Goal: Find specific page/section

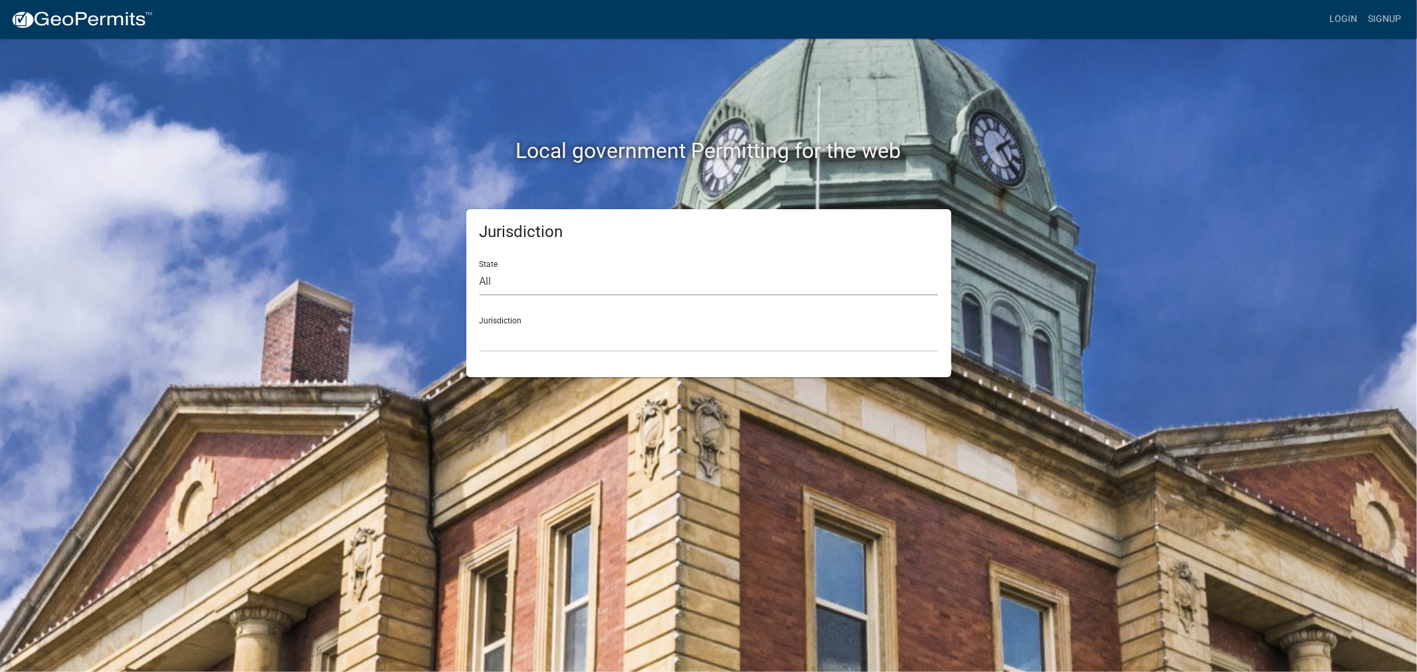
click at [658, 276] on select "All [US_STATE] [US_STATE] [US_STATE] [US_STATE] [US_STATE] [US_STATE] [US_STATE…" at bounding box center [709, 281] width 458 height 27
select select "[US_STATE]"
click at [480, 268] on select "All [US_STATE] [US_STATE] [US_STATE] [US_STATE] [US_STATE] [US_STATE] [US_STATE…" at bounding box center [709, 281] width 458 height 27
click at [626, 329] on select "[GEOGRAPHIC_DATA], [US_STATE] [GEOGRAPHIC_DATA], [US_STATE] [GEOGRAPHIC_DATA], …" at bounding box center [709, 338] width 458 height 27
click at [648, 276] on select "All [US_STATE] [US_STATE] [US_STATE] [US_STATE] [US_STATE] [US_STATE] [US_STATE…" at bounding box center [709, 281] width 458 height 27
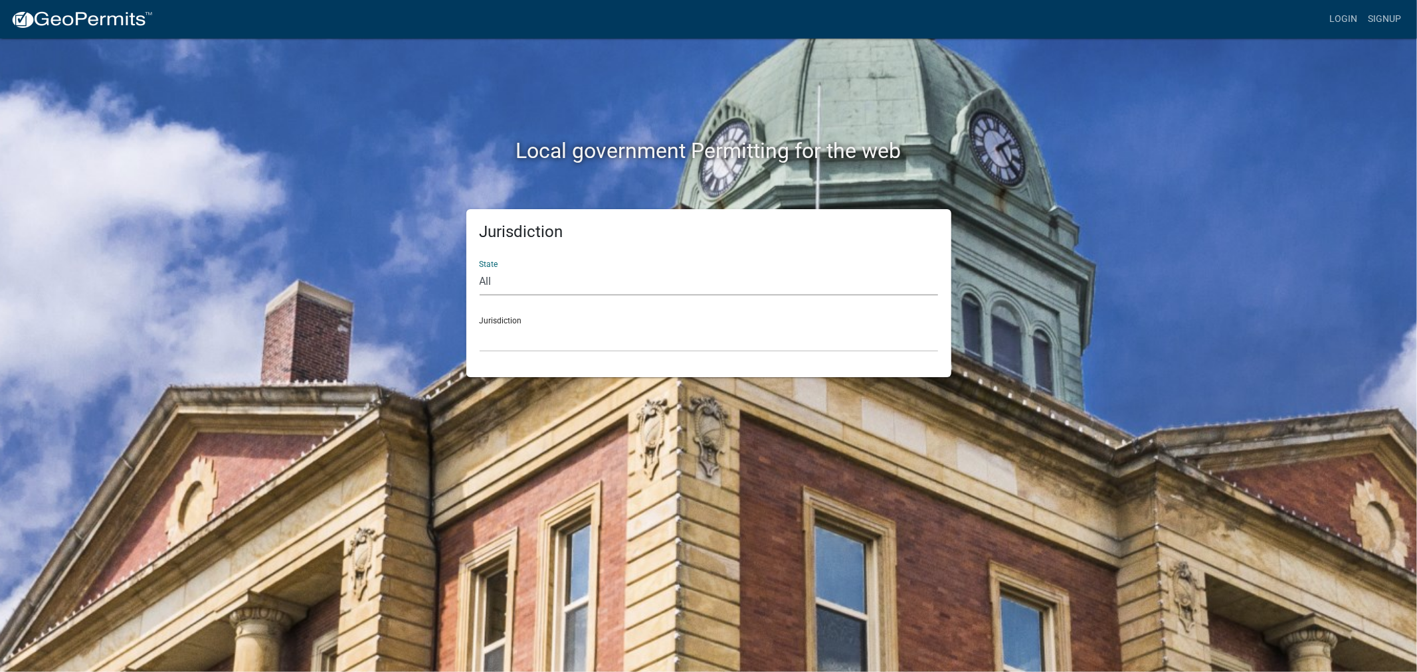
select select "[US_STATE]"
click at [480, 268] on select "All [US_STATE] [US_STATE] [US_STATE] [US_STATE] [US_STATE] [US_STATE] [US_STATE…" at bounding box center [709, 281] width 458 height 27
click at [605, 336] on select "[GEOGRAPHIC_DATA], [US_STATE] [GEOGRAPHIC_DATA], [US_STATE] [GEOGRAPHIC_DATA], …" at bounding box center [709, 338] width 458 height 27
click at [653, 279] on select "All [US_STATE] [US_STATE] [US_STATE] [US_STATE] [US_STATE] [US_STATE] [US_STATE…" at bounding box center [709, 281] width 458 height 27
select select "[US_STATE]"
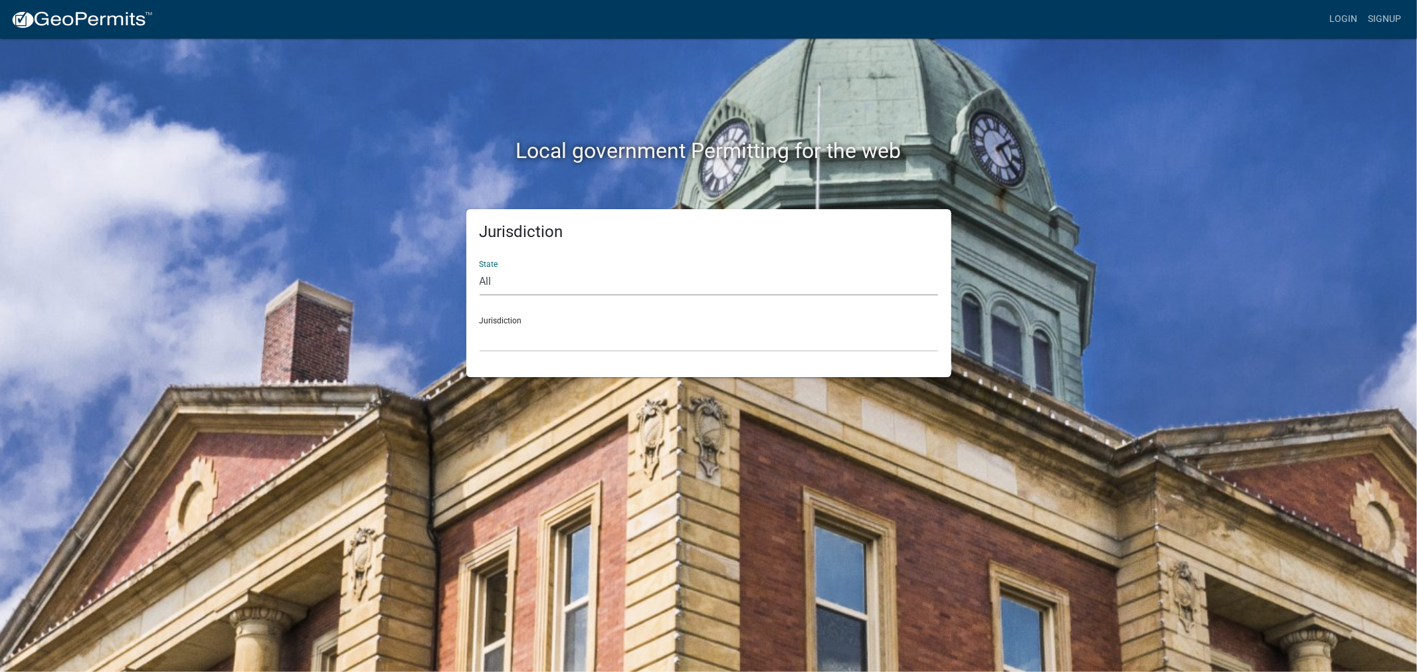
click at [480, 268] on select "All [US_STATE] [US_STATE] [US_STATE] [US_STATE] [US_STATE] [US_STATE] [US_STATE…" at bounding box center [709, 281] width 458 height 27
click at [566, 337] on select "[GEOGRAPHIC_DATA], [US_STATE] [GEOGRAPHIC_DATA], [US_STATE] [GEOGRAPHIC_DATA], …" at bounding box center [709, 338] width 458 height 27
click at [558, 270] on select "All [US_STATE] [US_STATE] [US_STATE] [US_STATE] [US_STATE] [US_STATE] [US_STATE…" at bounding box center [709, 281] width 458 height 27
select select "[US_STATE]"
click at [480, 268] on select "All [US_STATE] [US_STATE] [US_STATE] [US_STATE] [US_STATE] [US_STATE] [US_STATE…" at bounding box center [709, 281] width 458 height 27
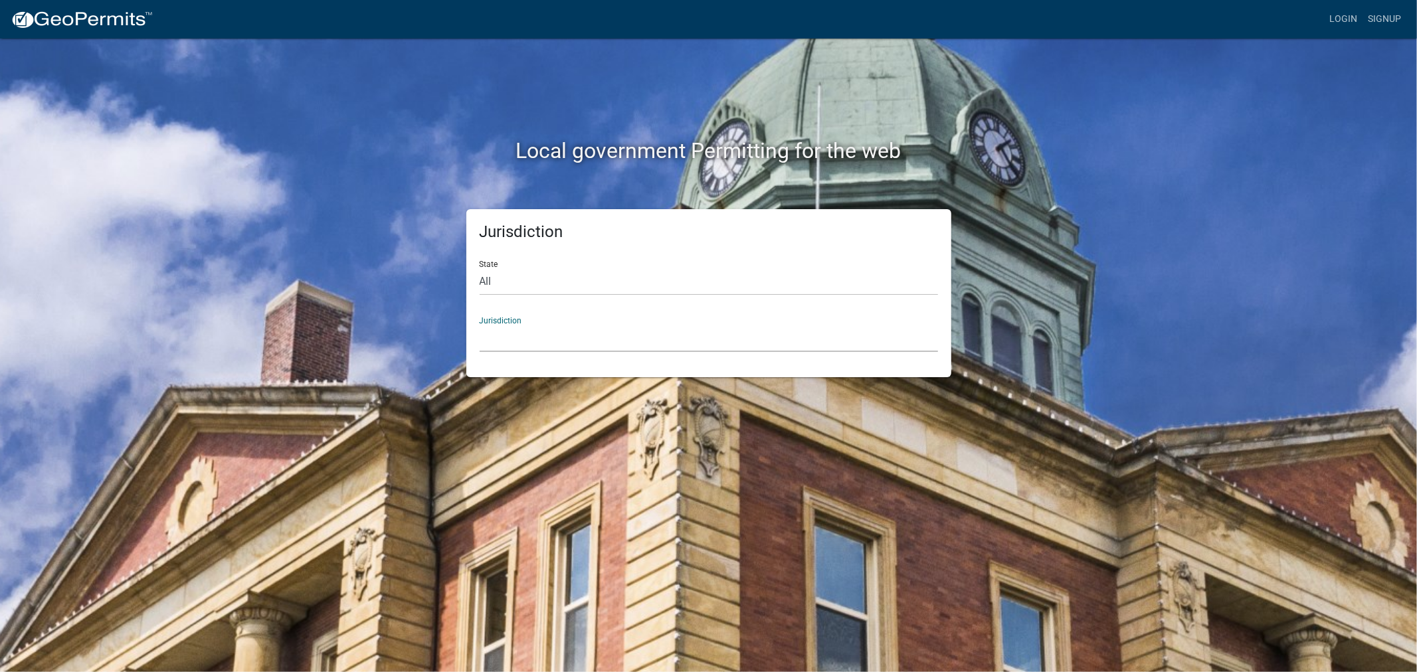
click at [626, 328] on select "[GEOGRAPHIC_DATA], [US_STATE] [GEOGRAPHIC_DATA], [US_STATE] [GEOGRAPHIC_DATA], …" at bounding box center [709, 338] width 458 height 27
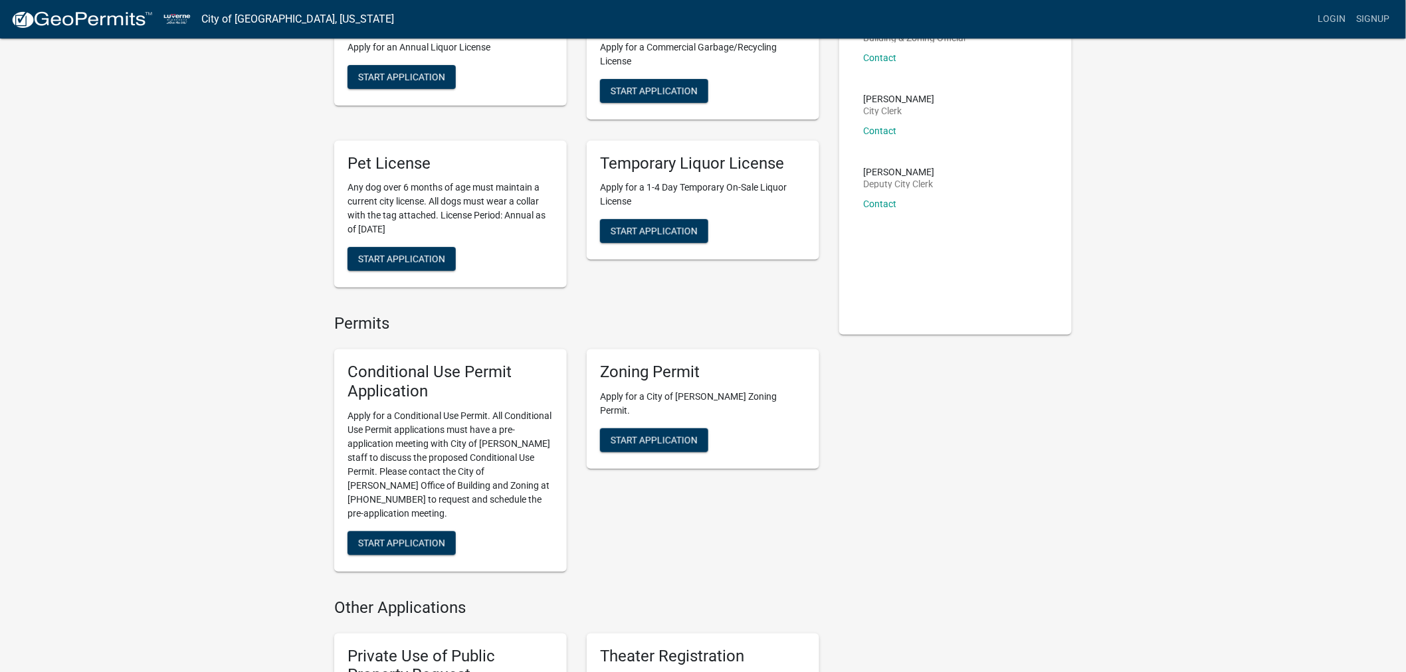
scroll to position [147, 0]
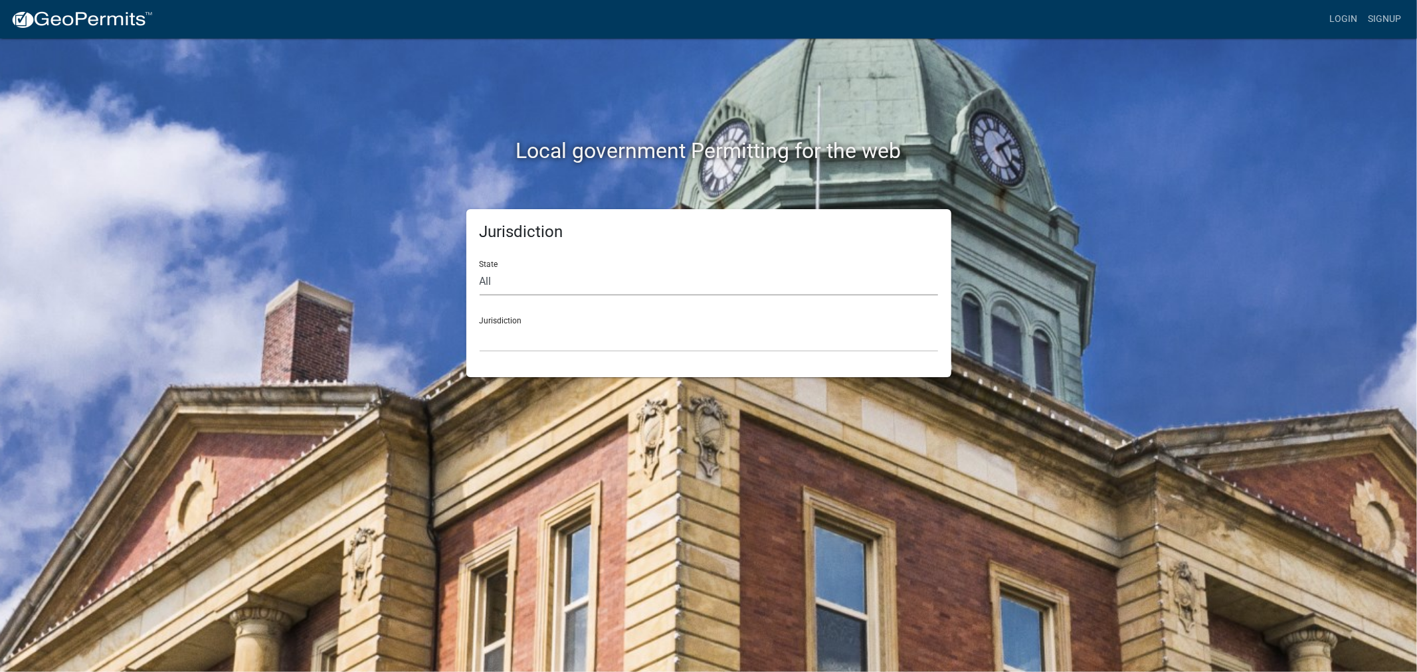
click at [602, 282] on select "All [US_STATE] [US_STATE] [US_STATE] [US_STATE] [US_STATE] [US_STATE] [US_STATE…" at bounding box center [709, 281] width 458 height 27
select select "[US_STATE]"
click at [480, 268] on select "All [US_STATE] [US_STATE] [US_STATE] [US_STATE] [US_STATE] [US_STATE] [US_STATE…" at bounding box center [709, 281] width 458 height 27
click at [597, 339] on select "[GEOGRAPHIC_DATA], [US_STATE] [GEOGRAPHIC_DATA], [US_STATE] [GEOGRAPHIC_DATA], …" at bounding box center [709, 338] width 458 height 27
click at [547, 282] on select "All [US_STATE] [US_STATE] [US_STATE] [US_STATE] [US_STATE] [US_STATE] [US_STATE…" at bounding box center [709, 281] width 458 height 27
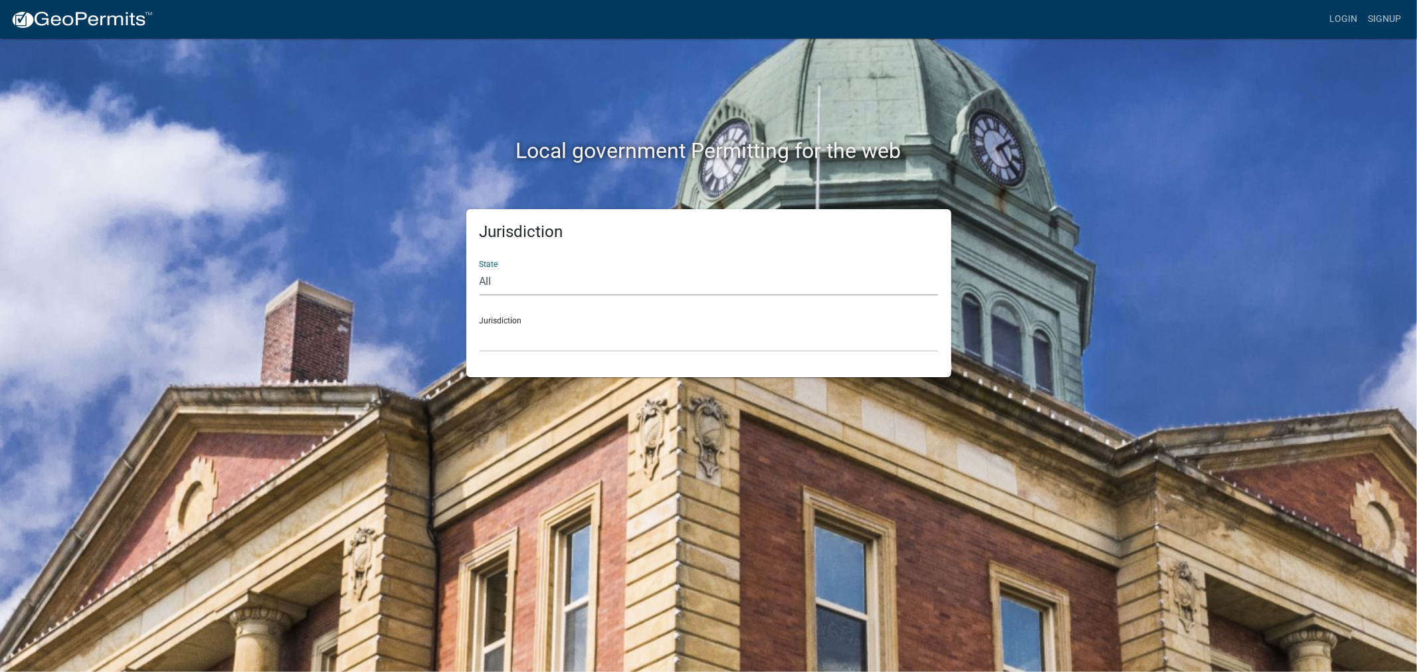
select select "[US_STATE]"
click at [480, 268] on select "All [US_STATE] [US_STATE] [US_STATE] [US_STATE] [US_STATE] [US_STATE] [US_STATE…" at bounding box center [709, 281] width 458 height 27
click at [561, 273] on select "All [US_STATE] [US_STATE] [US_STATE] [US_STATE] [US_STATE] [US_STATE] [US_STATE…" at bounding box center [709, 281] width 458 height 27
click at [480, 268] on select "All [US_STATE] [US_STATE] [US_STATE] [US_STATE] [US_STATE] [US_STATE] [US_STATE…" at bounding box center [709, 281] width 458 height 27
click at [560, 280] on select "All [US_STATE] [US_STATE] [US_STATE] [US_STATE] [US_STATE] [US_STATE] [US_STATE…" at bounding box center [709, 281] width 458 height 27
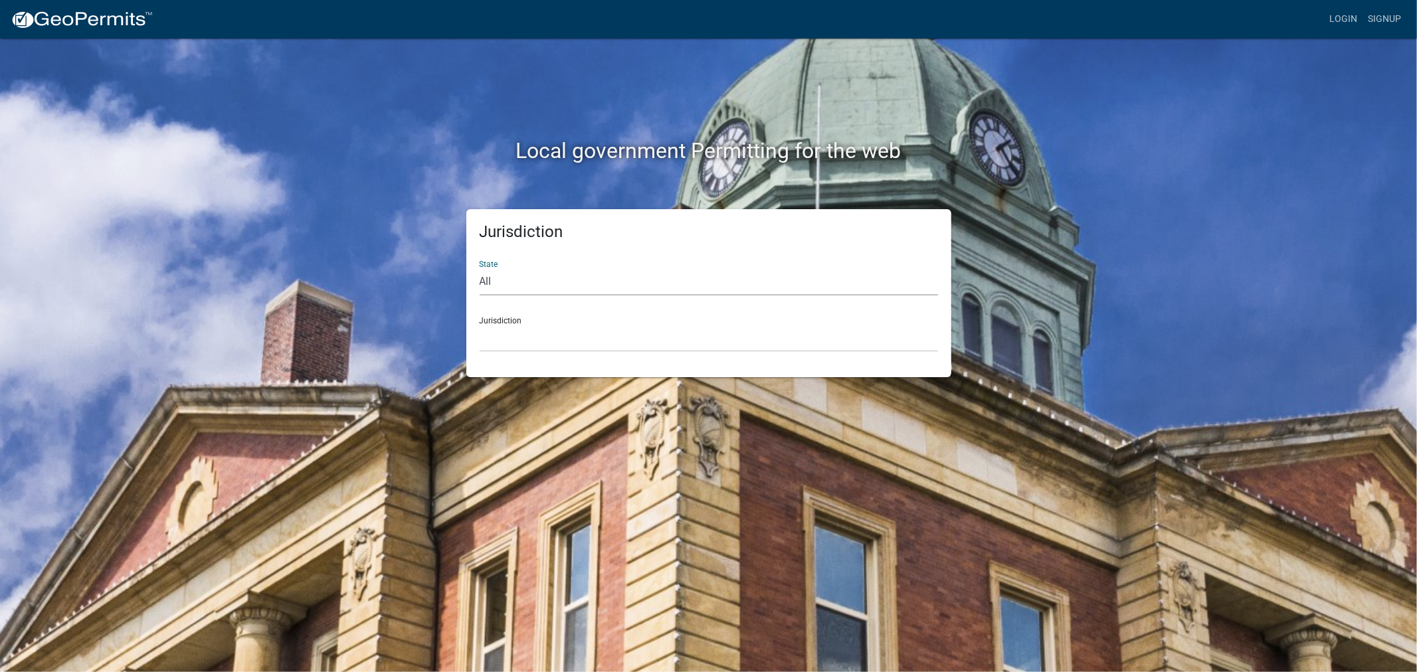
select select "[US_STATE]"
click at [480, 268] on select "All [US_STATE] [US_STATE] [US_STATE] [US_STATE] [US_STATE] [US_STATE] [US_STATE…" at bounding box center [709, 281] width 458 height 27
click at [581, 343] on select "[GEOGRAPHIC_DATA], [US_STATE] [GEOGRAPHIC_DATA], [US_STATE] [GEOGRAPHIC_DATA], …" at bounding box center [709, 338] width 458 height 27
click at [575, 290] on select "All [US_STATE] [US_STATE] [US_STATE] [US_STATE] [US_STATE] [US_STATE] [US_STATE…" at bounding box center [709, 281] width 458 height 27
select select "[US_STATE]"
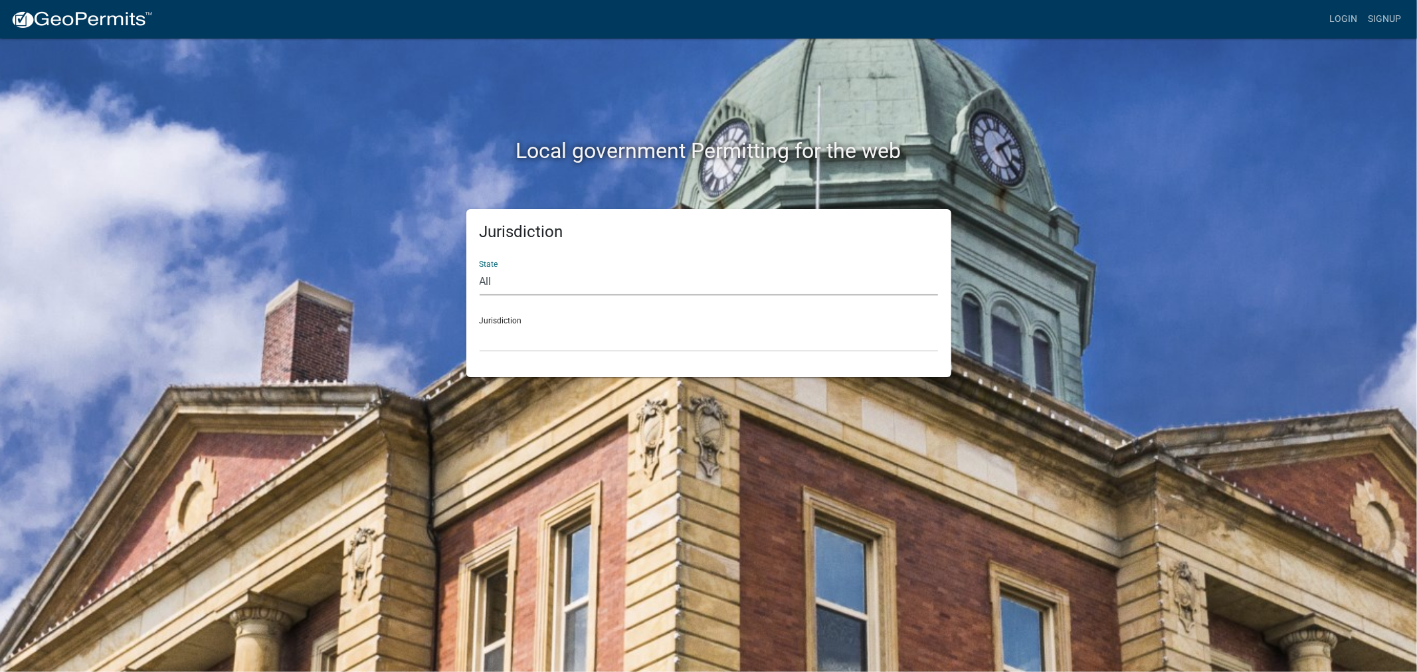
click at [480, 268] on select "All [US_STATE] [US_STATE] [US_STATE] [US_STATE] [US_STATE] [US_STATE] [US_STATE…" at bounding box center [709, 281] width 458 height 27
click at [548, 334] on select "[GEOGRAPHIC_DATA], [US_STATE]" at bounding box center [709, 338] width 458 height 27
